Goal: Task Accomplishment & Management: Use online tool/utility

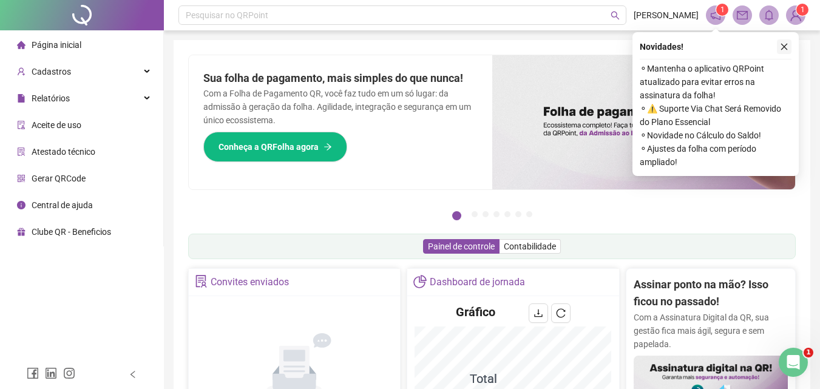
click at [784, 46] on icon "close" at bounding box center [784, 47] width 9 height 9
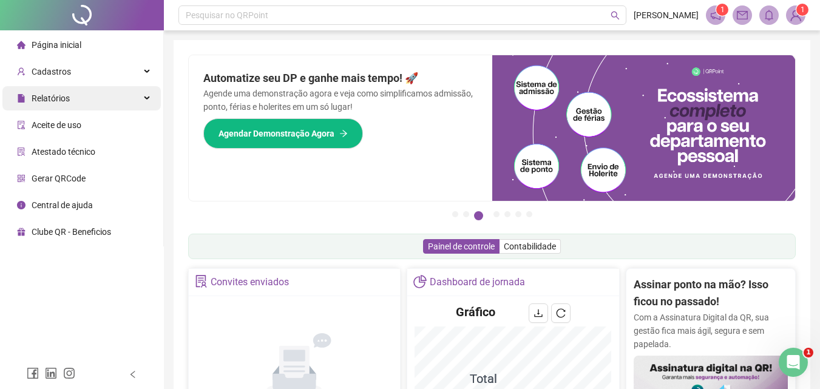
click at [70, 100] on div "Relatórios" at bounding box center [81, 98] width 159 height 24
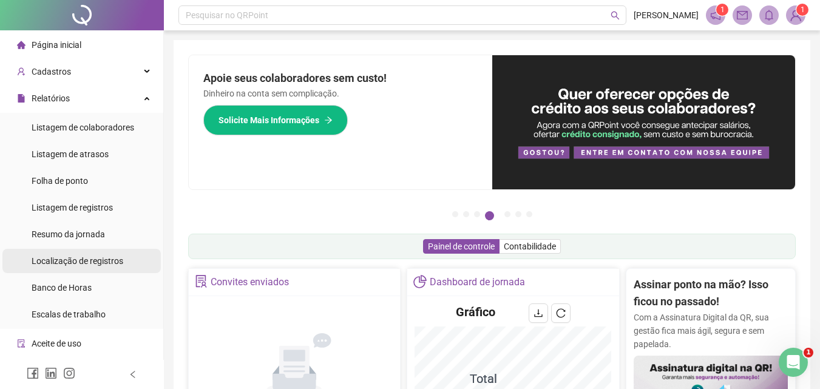
click at [92, 264] on span "Localização de registros" at bounding box center [78, 261] width 92 height 10
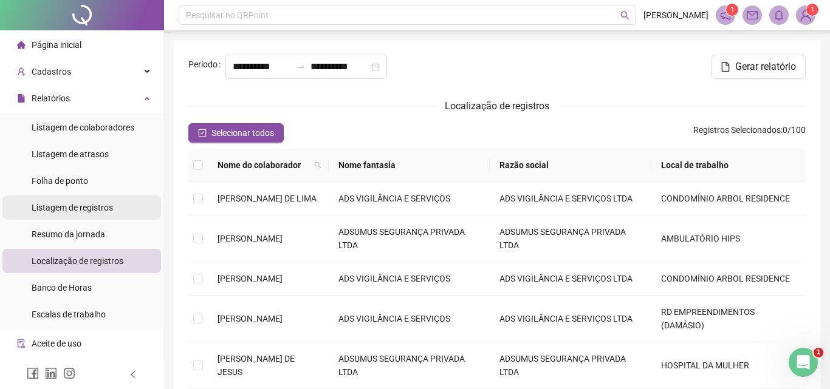
type input "**********"
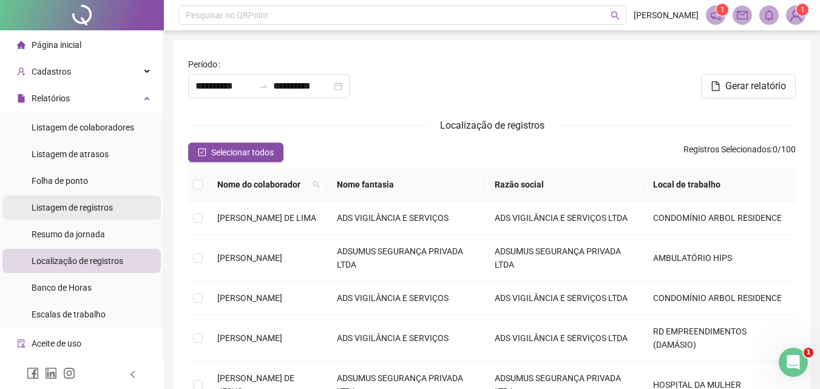
click at [84, 208] on span "Listagem de registros" at bounding box center [72, 208] width 81 height 10
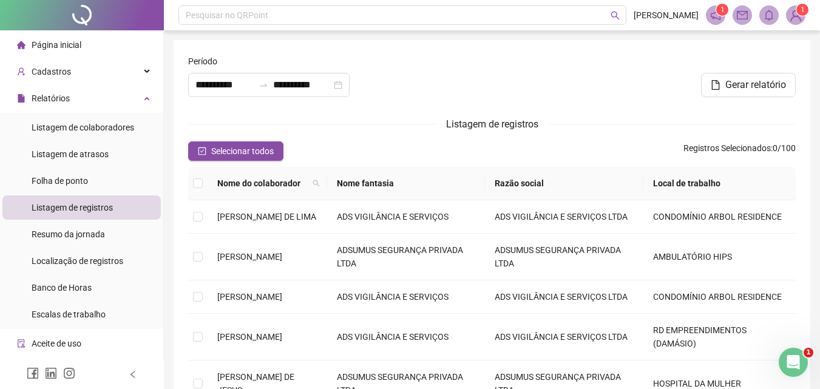
type input "**********"
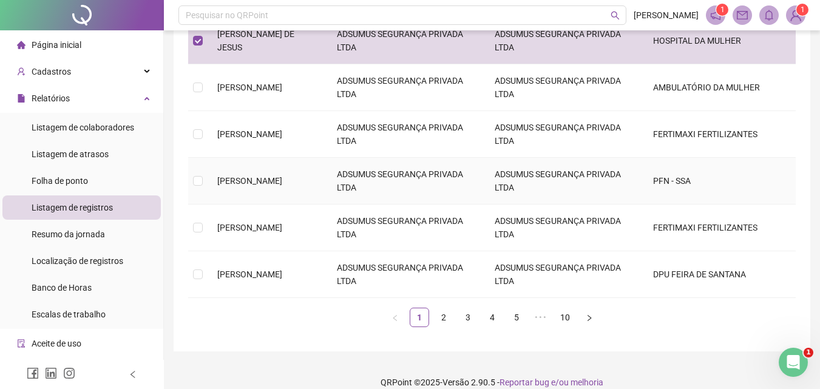
scroll to position [364, 0]
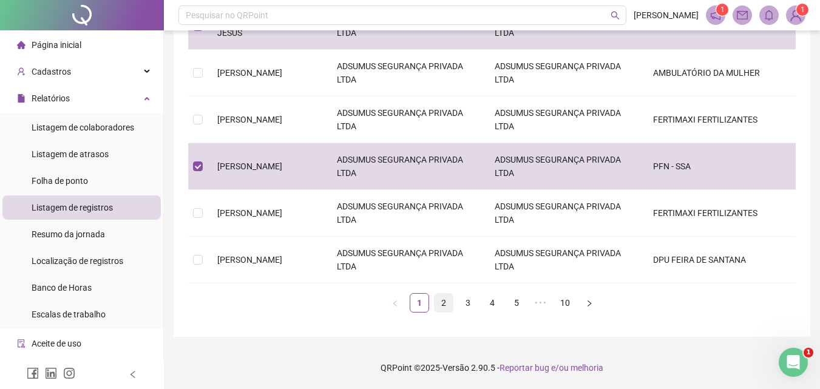
click at [443, 312] on link "2" at bounding box center [444, 303] width 18 height 18
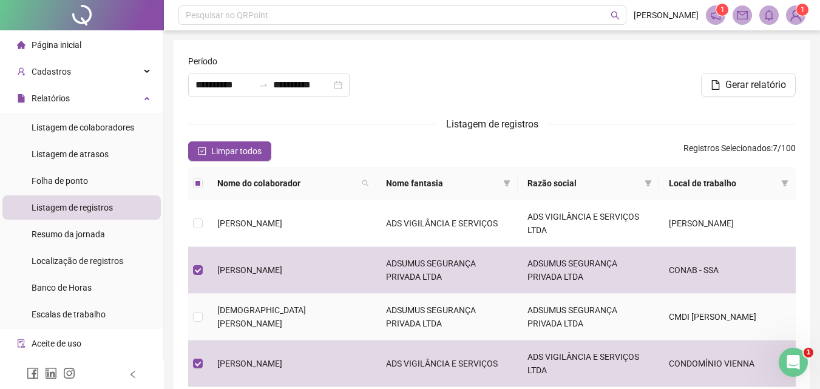
scroll to position [384, 0]
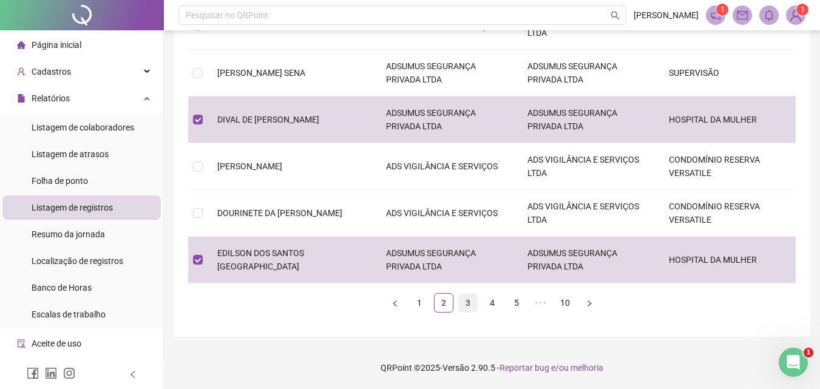
click at [468, 304] on link "3" at bounding box center [468, 303] width 18 height 18
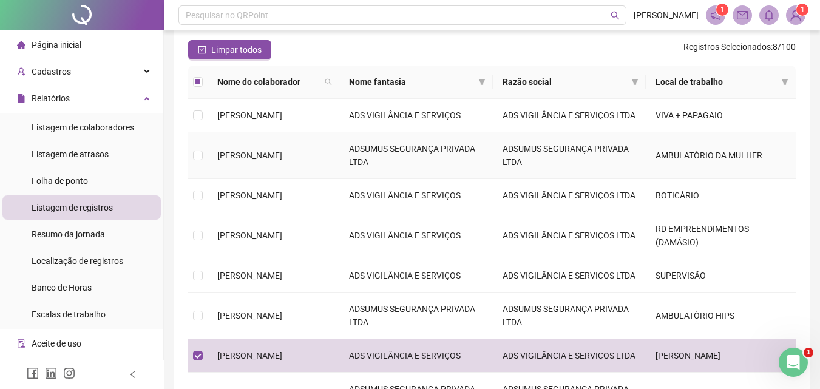
scroll to position [81, 0]
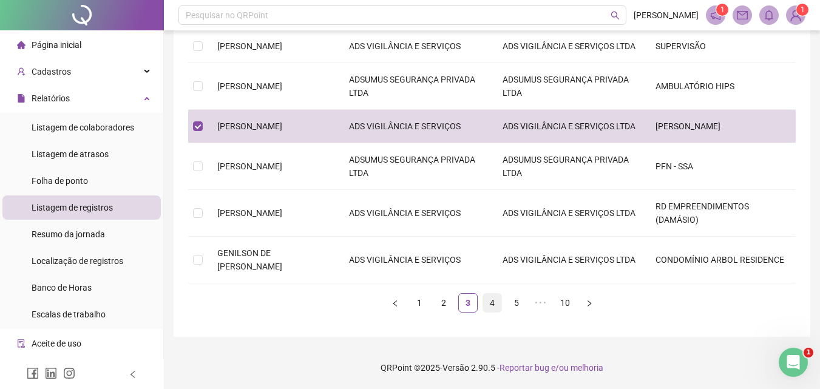
click at [493, 307] on link "4" at bounding box center [492, 303] width 18 height 18
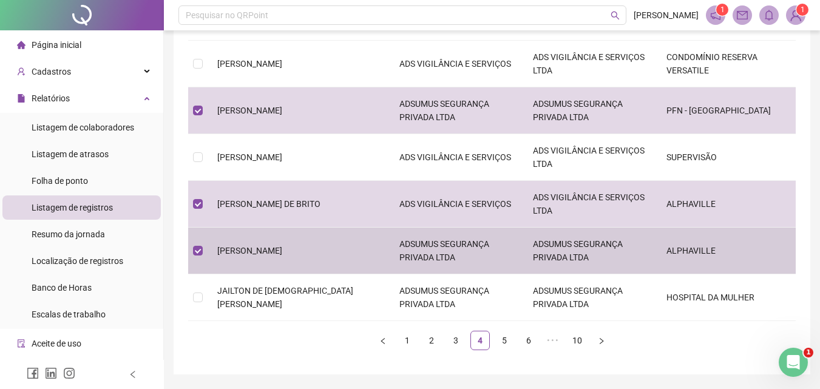
scroll to position [371, 0]
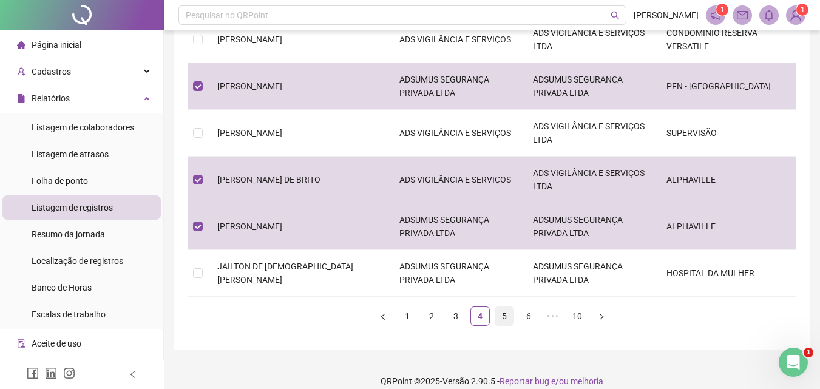
click at [503, 307] on link "5" at bounding box center [505, 316] width 18 height 18
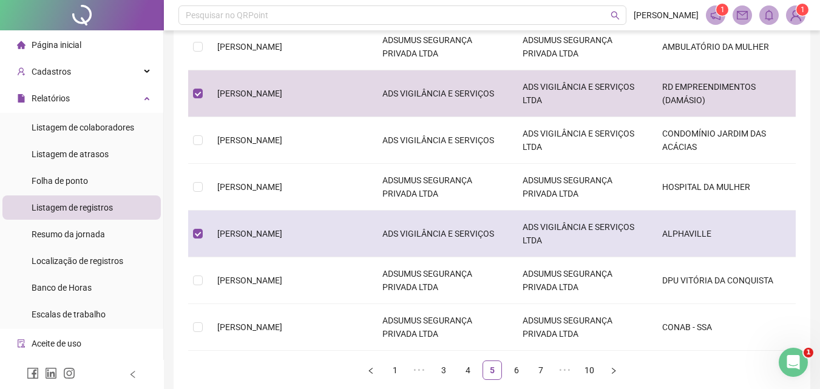
scroll to position [364, 0]
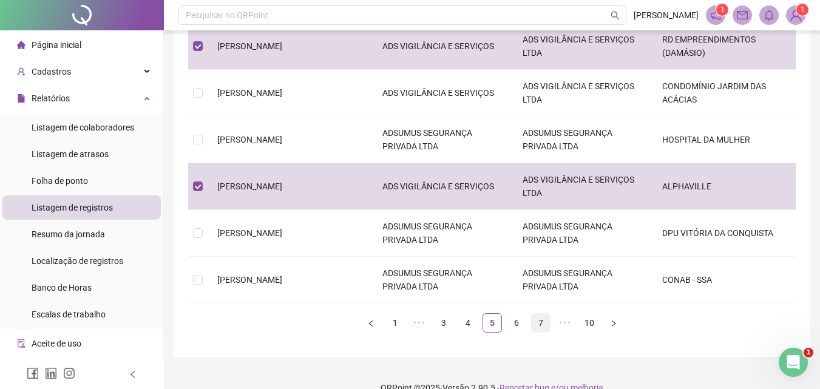
click at [519, 323] on link "6" at bounding box center [517, 323] width 18 height 18
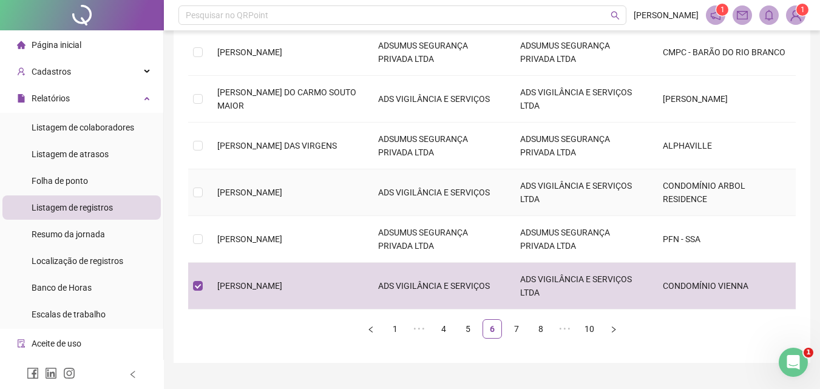
scroll to position [384, 0]
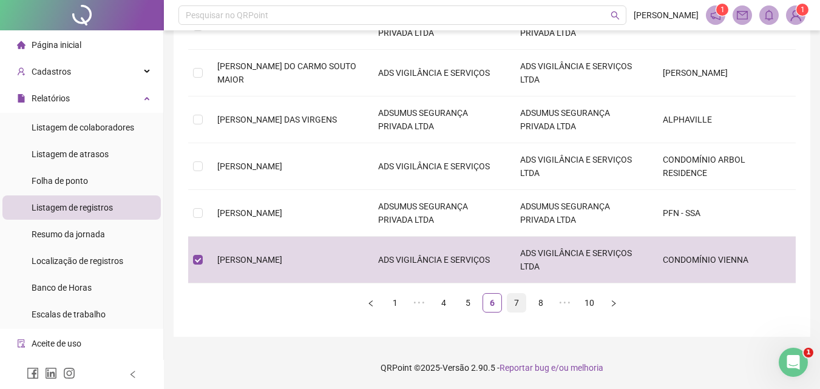
click at [513, 305] on link "7" at bounding box center [517, 303] width 18 height 18
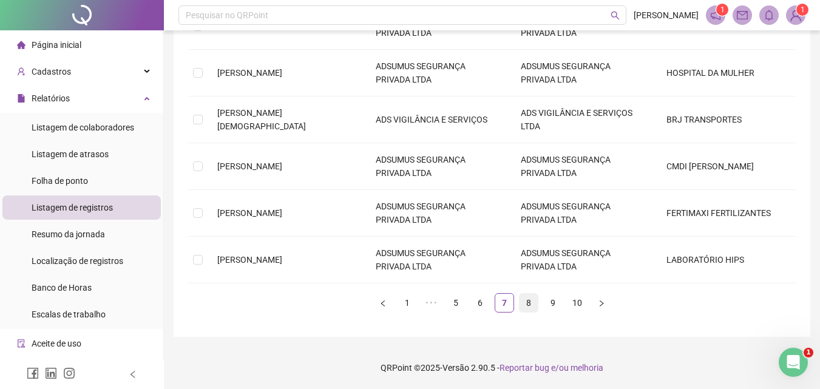
click at [530, 305] on link "8" at bounding box center [529, 303] width 18 height 18
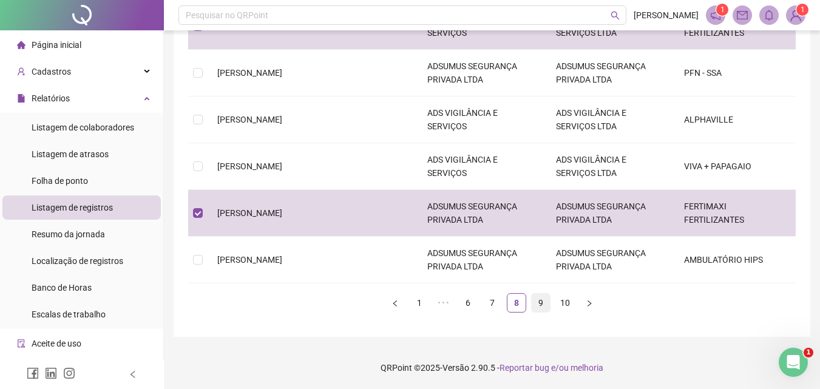
click at [540, 307] on link "9" at bounding box center [541, 303] width 18 height 18
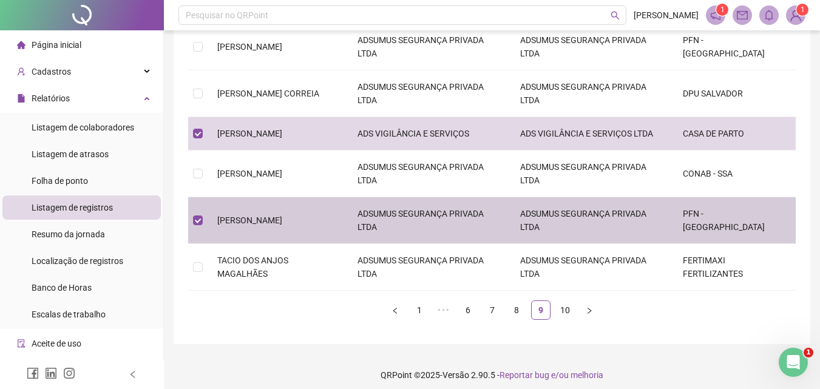
scroll to position [371, 0]
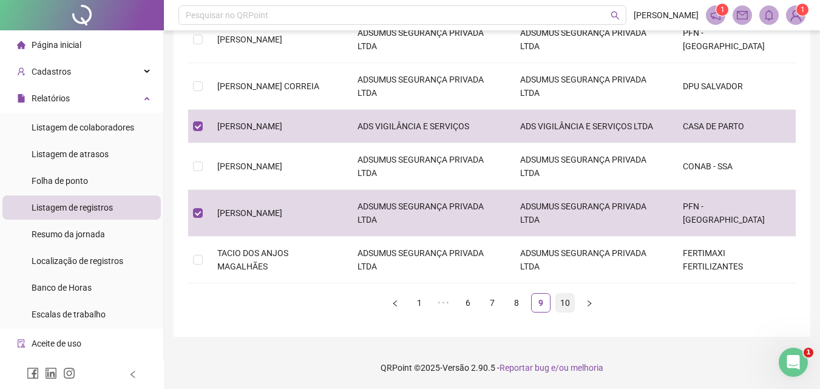
click at [564, 307] on link "10" at bounding box center [565, 303] width 18 height 18
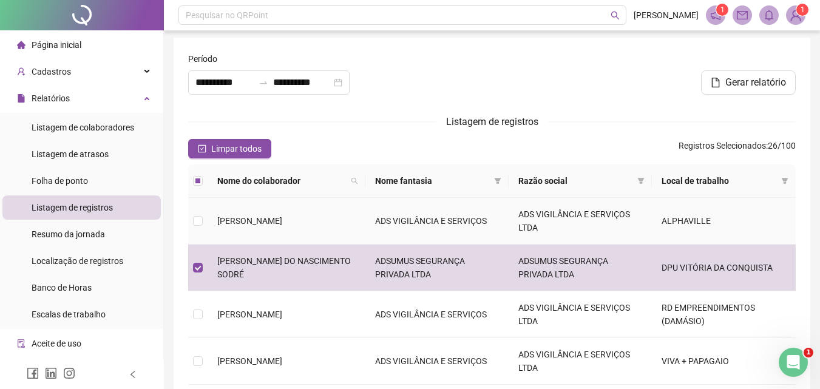
scroll to position [0, 0]
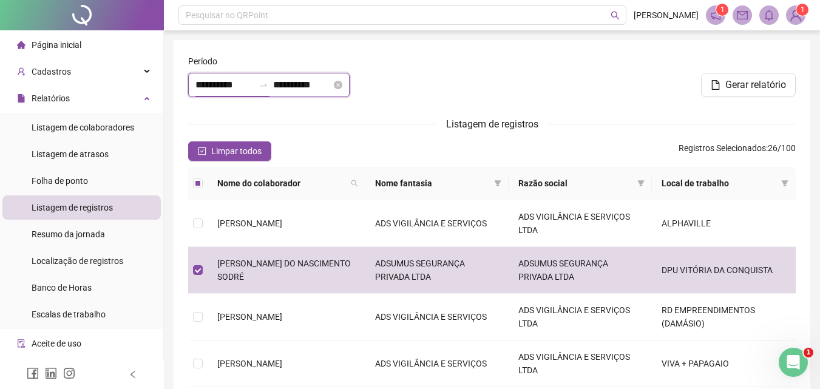
click at [205, 87] on input "**********" at bounding box center [225, 85] width 58 height 15
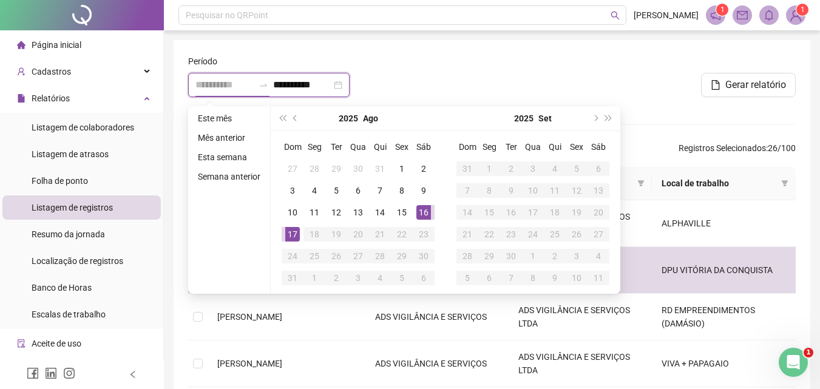
type input "**********"
click at [292, 235] on div "17" at bounding box center [292, 234] width 15 height 15
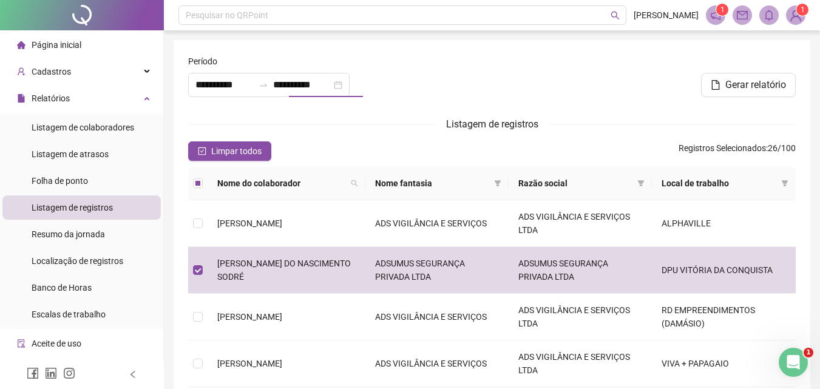
type input "**********"
click at [748, 80] on span "Gerar relatório" at bounding box center [756, 85] width 61 height 15
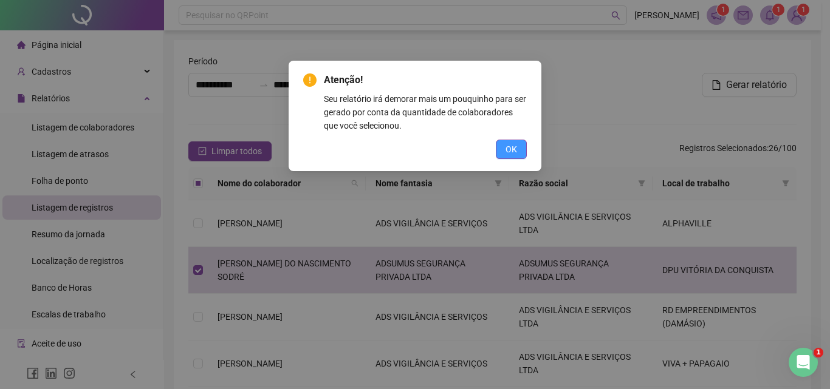
click at [510, 150] on span "OK" at bounding box center [511, 149] width 12 height 13
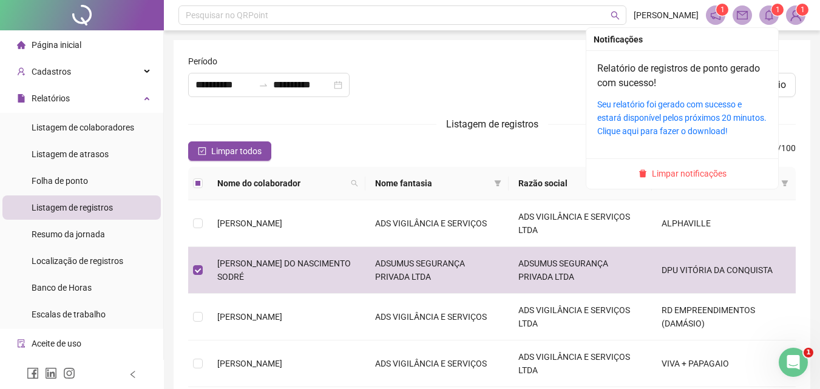
click at [774, 8] on sup "1" at bounding box center [778, 10] width 12 height 12
click at [646, 115] on link "Seu relatório foi gerado com sucesso e estará disponível pelos próximos 20 minu…" at bounding box center [682, 118] width 169 height 36
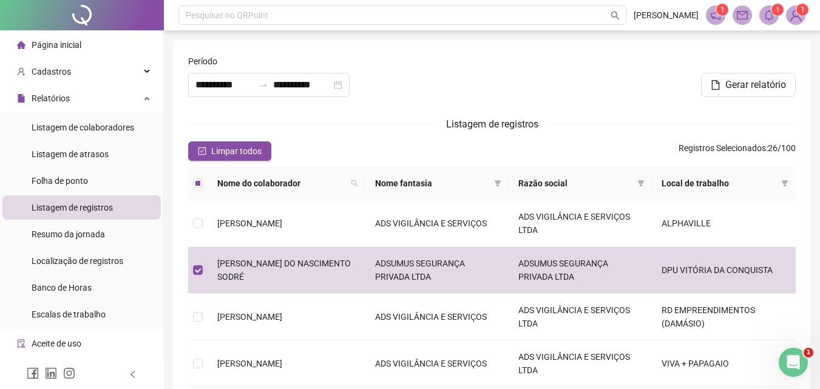
click at [768, 15] on icon "bell" at bounding box center [769, 15] width 11 height 11
